Goal: Task Accomplishment & Management: Use online tool/utility

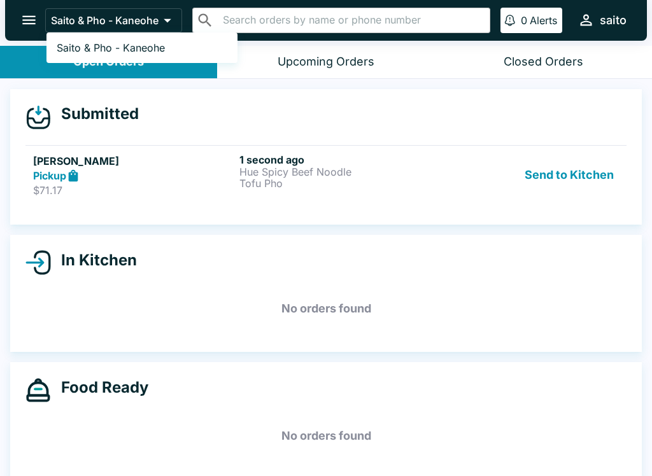
click at [78, 176] on div at bounding box center [326, 238] width 652 height 476
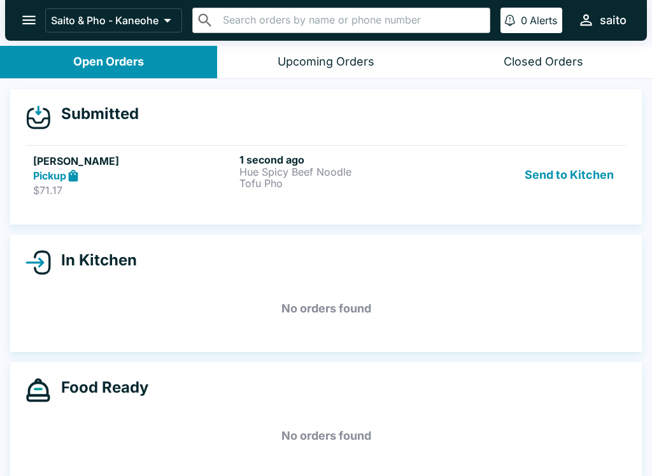
click at [88, 62] on div "Open Orders" at bounding box center [108, 62] width 71 height 15
click at [293, 12] on input "text" at bounding box center [351, 20] width 265 height 18
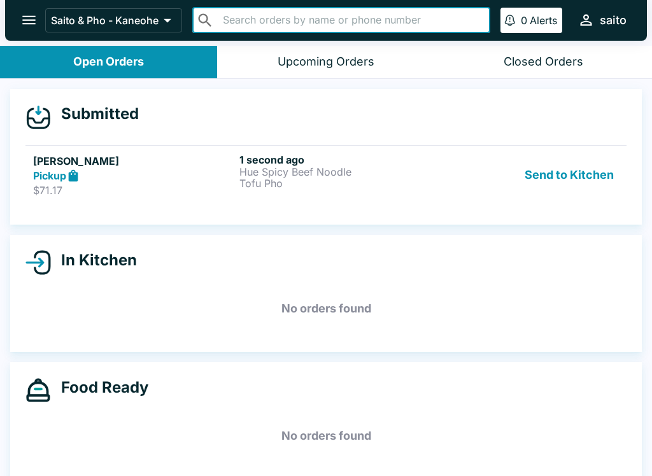
click at [300, 172] on p "Hue Spicy Beef Noodle" at bounding box center [339, 171] width 201 height 11
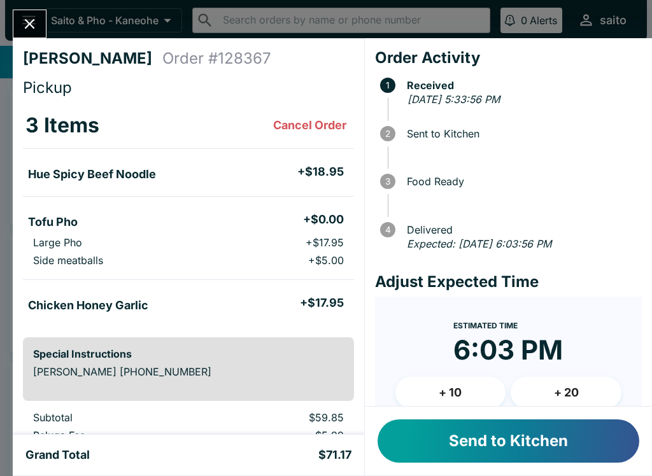
click at [451, 461] on button "Send to Kitchen" at bounding box center [508, 440] width 262 height 43
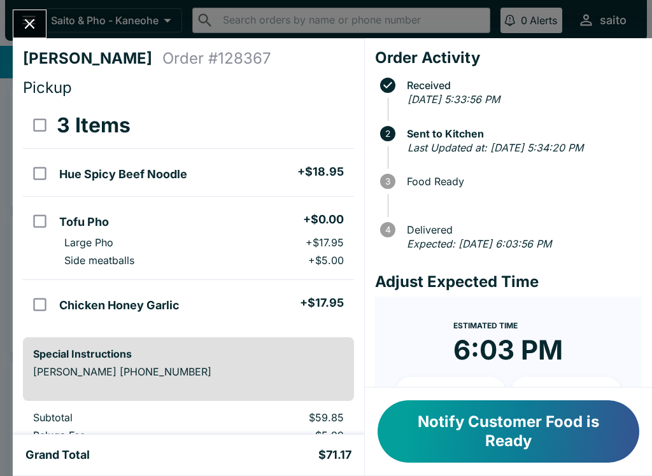
click at [512, 416] on button "Notify Customer Food is Ready" at bounding box center [508, 431] width 262 height 62
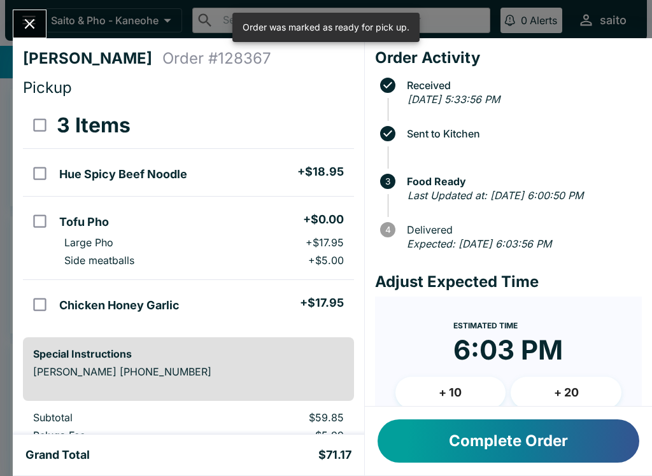
click at [517, 445] on button "Complete Order" at bounding box center [508, 440] width 262 height 43
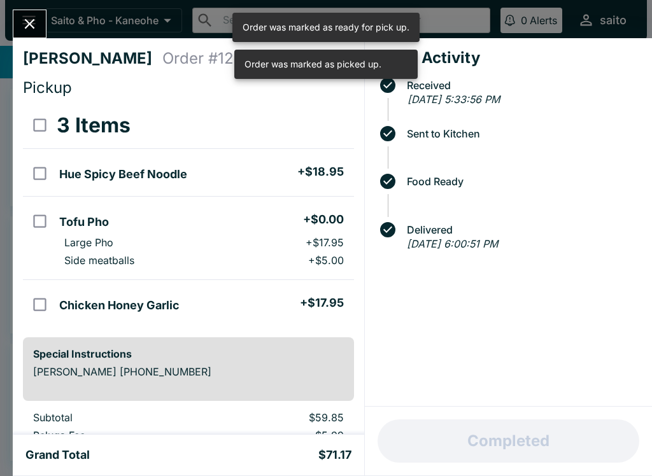
click at [25, 24] on icon "Close" at bounding box center [29, 23] width 17 height 17
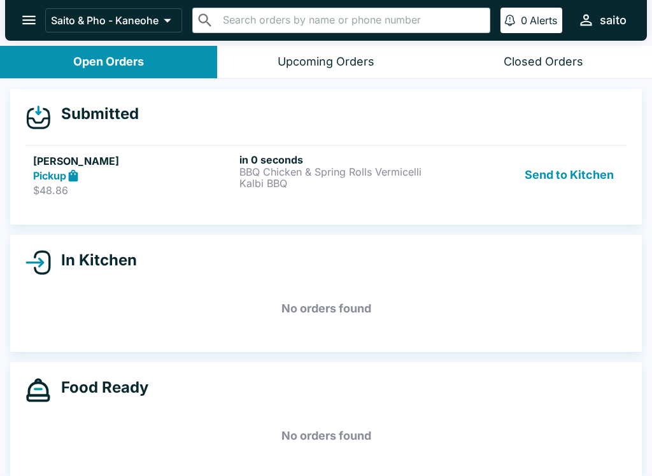
click at [310, 174] on p "BBQ Chicken & Spring Rolls Vermicelli" at bounding box center [339, 171] width 201 height 11
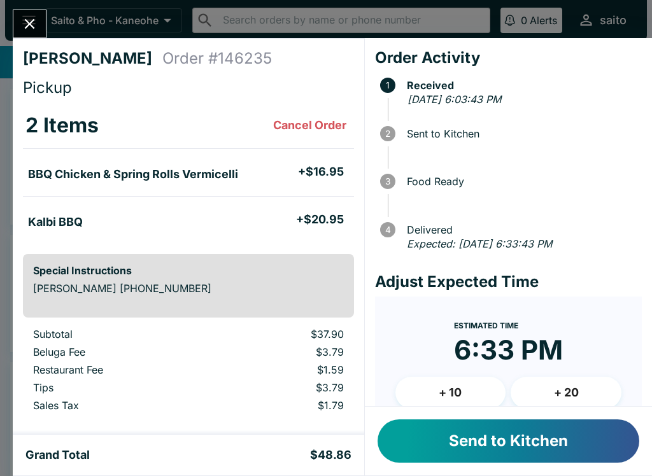
click at [462, 388] on button "+ 10" at bounding box center [450, 393] width 111 height 32
click at [511, 442] on button "Send to Kitchen" at bounding box center [508, 440] width 262 height 43
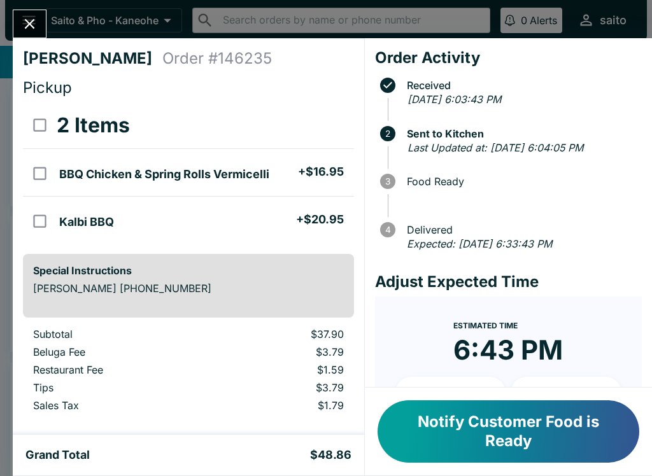
click at [496, 447] on button "Notify Customer Food is Ready" at bounding box center [508, 431] width 262 height 62
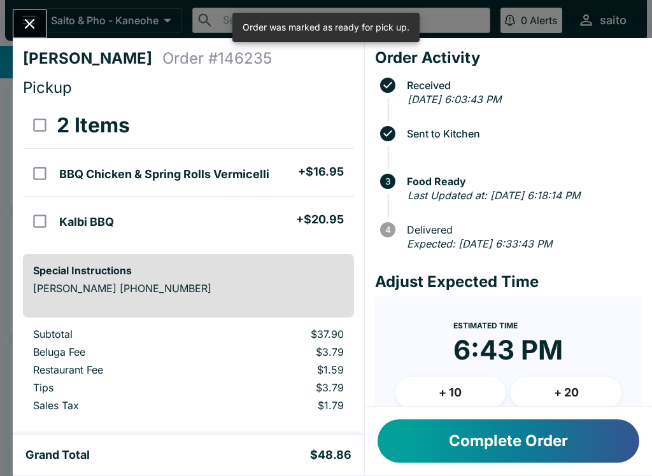
click at [484, 426] on button "Complete Order" at bounding box center [508, 440] width 262 height 43
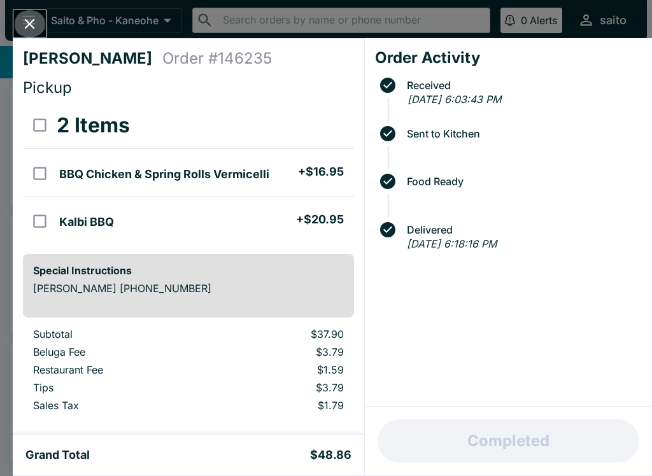
click at [17, 25] on button "Close" at bounding box center [29, 23] width 32 height 27
